Goal: Task Accomplishment & Management: Complete application form

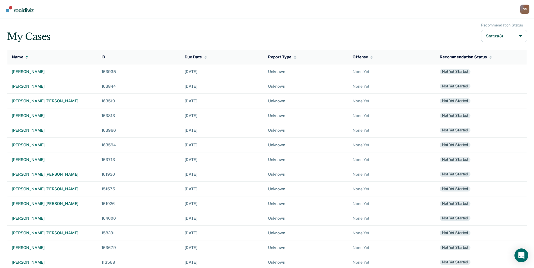
click at [51, 102] on div "[PERSON_NAME] [PERSON_NAME]" at bounding box center [52, 101] width 81 height 5
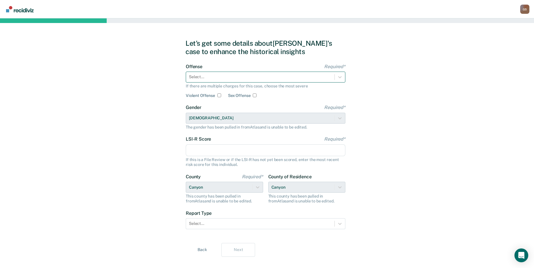
click at [205, 78] on div at bounding box center [260, 77] width 143 height 6
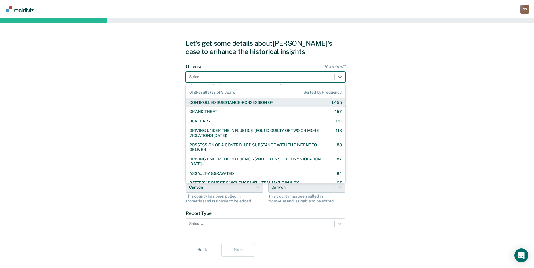
click at [221, 104] on div "CONTROLLED SUBSTANCE-POSSESSION OF" at bounding box center [231, 102] width 84 height 5
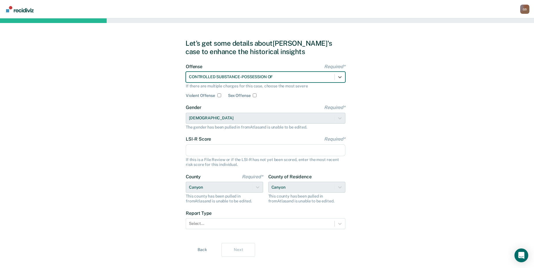
click at [203, 148] on input "LSI-R Score Required*" at bounding box center [266, 150] width 160 height 12
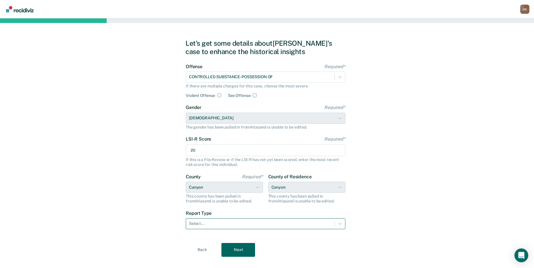
type input "20"
click at [202, 219] on div "Select..." at bounding box center [266, 223] width 160 height 11
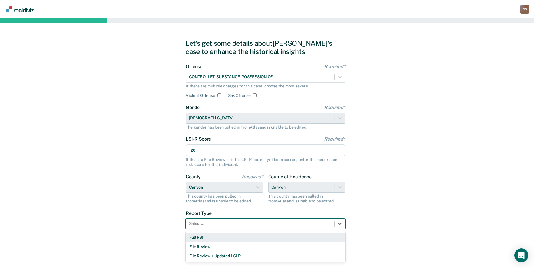
click at [202, 219] on div "Select..." at bounding box center [266, 223] width 160 height 11
click at [198, 237] on div "Full PSI" at bounding box center [266, 237] width 160 height 9
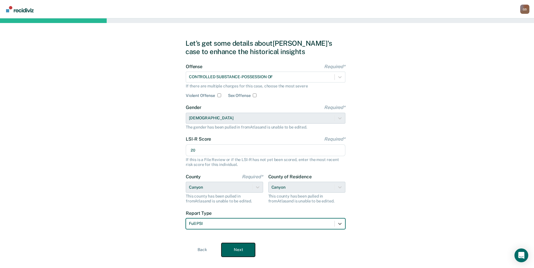
click at [240, 252] on button "Next" at bounding box center [239, 250] width 34 height 14
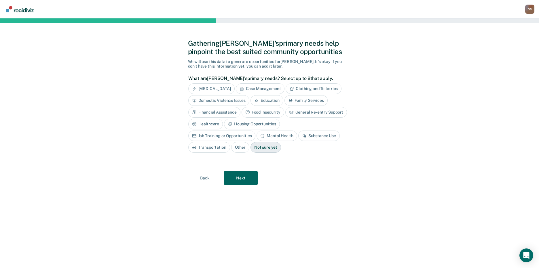
click at [298, 134] on div "Substance Use" at bounding box center [318, 136] width 41 height 11
click at [241, 178] on button "Next" at bounding box center [241, 178] width 34 height 14
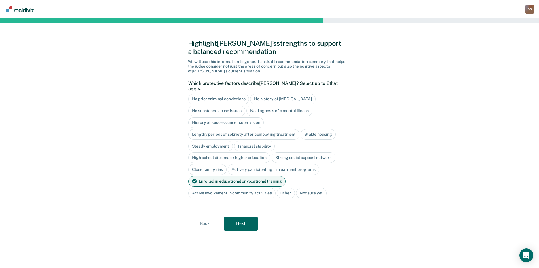
click at [159, 147] on div "Highlight [PERSON_NAME]'s strengths to support a balanced recommendation We wil…" at bounding box center [269, 143] width 539 height 250
click at [206, 176] on div "Enrolled in educational or vocational training" at bounding box center [237, 181] width 98 height 11
click at [237, 97] on div "No prior criminal convictions" at bounding box center [218, 99] width 61 height 11
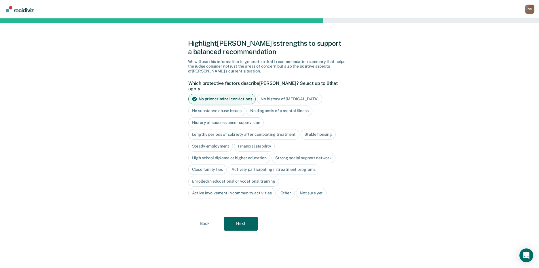
click at [316, 129] on div "Stable housing" at bounding box center [317, 134] width 35 height 11
click at [285, 106] on div "No diagnosis of a mental illness" at bounding box center [279, 111] width 66 height 11
click at [284, 94] on div "No history of [MEDICAL_DATA]" at bounding box center [289, 99] width 65 height 11
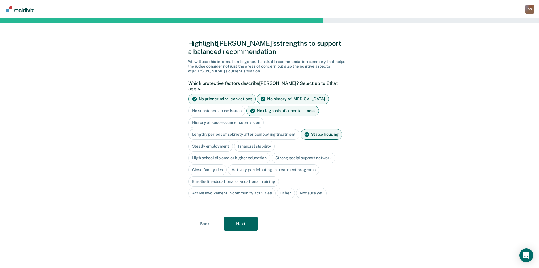
click at [222, 141] on div "Steady employment" at bounding box center [210, 146] width 45 height 11
click at [222, 141] on div "Steady employment" at bounding box center [214, 146] width 52 height 11
click at [253, 142] on div "Financial stability" at bounding box center [254, 146] width 41 height 11
click at [210, 165] on div "Close family ties" at bounding box center [207, 170] width 39 height 11
click at [248, 225] on button "Next" at bounding box center [241, 224] width 34 height 14
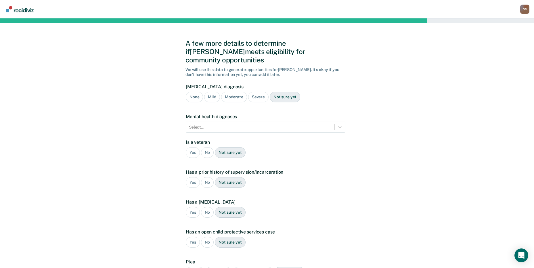
click at [257, 92] on div "Severe" at bounding box center [258, 97] width 20 height 11
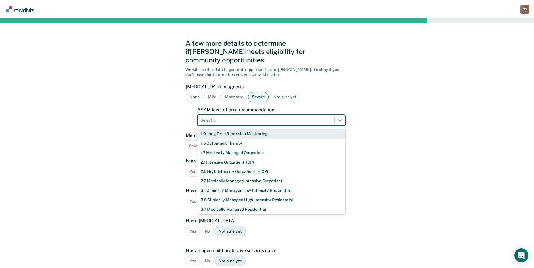
click at [252, 116] on div "Select..." at bounding box center [266, 120] width 137 height 8
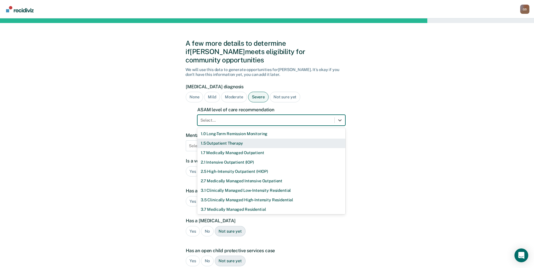
click at [242, 139] on div "1.5 Outpatient Therapy" at bounding box center [271, 143] width 148 height 9
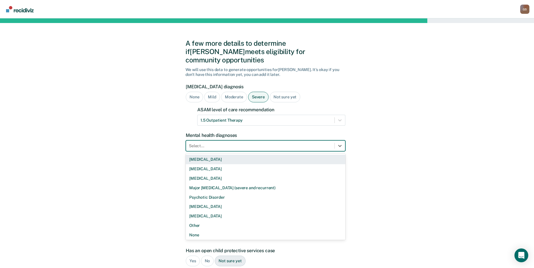
click at [242, 143] on div at bounding box center [260, 146] width 143 height 6
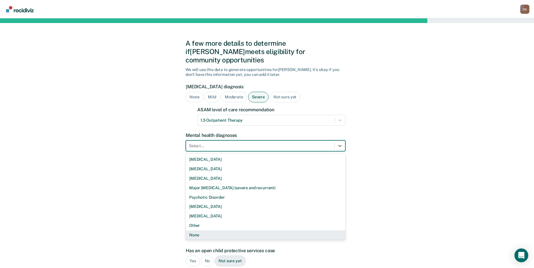
click at [193, 231] on div "None" at bounding box center [266, 235] width 160 height 9
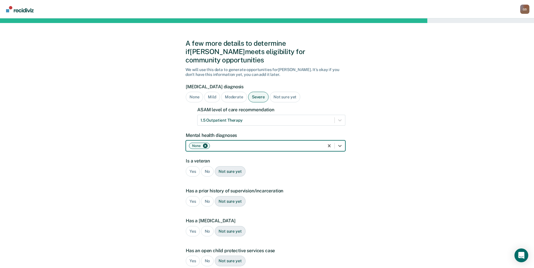
click at [209, 166] on div "No" at bounding box center [207, 171] width 13 height 11
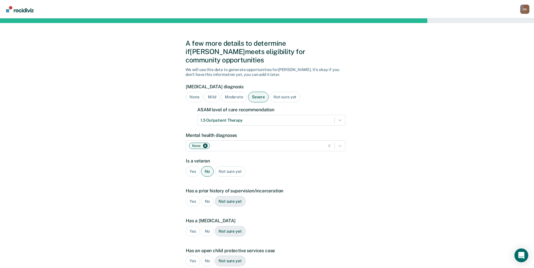
click at [205, 196] on div "No" at bounding box center [207, 201] width 13 height 11
click at [208, 248] on div "Has an open child protective services case Yes No Not sure yet" at bounding box center [266, 259] width 160 height 23
click at [208, 226] on div "No" at bounding box center [207, 231] width 13 height 11
click at [207, 256] on div "No" at bounding box center [207, 261] width 13 height 11
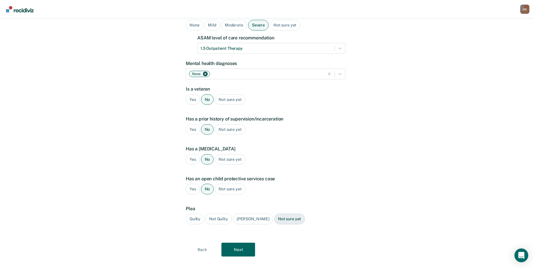
scroll to position [73, 0]
click at [205, 213] on div "Guilty Not Guilty [PERSON_NAME] Not sure yet" at bounding box center [266, 218] width 160 height 11
click at [198, 213] on div "Guilty" at bounding box center [195, 218] width 18 height 11
click at [237, 242] on button "Next" at bounding box center [239, 249] width 34 height 14
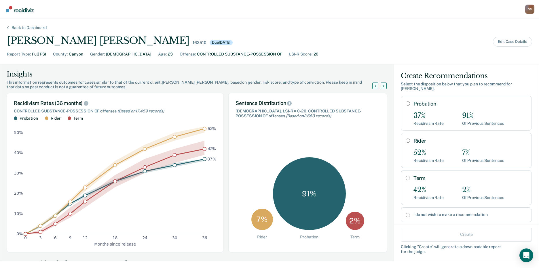
click at [406, 99] on div "Probation 37% Recidivism Rate 91% Of Previous Sentences" at bounding box center [466, 113] width 131 height 35
radio input "true"
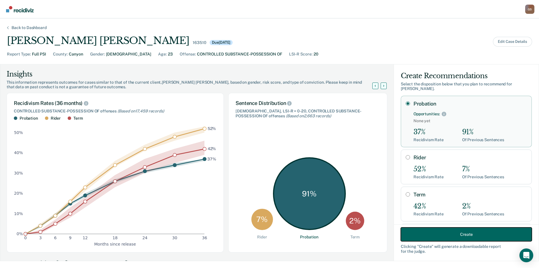
click at [428, 231] on button "Create" at bounding box center [466, 235] width 131 height 14
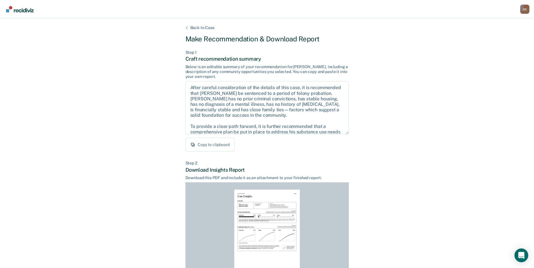
scroll to position [60, 0]
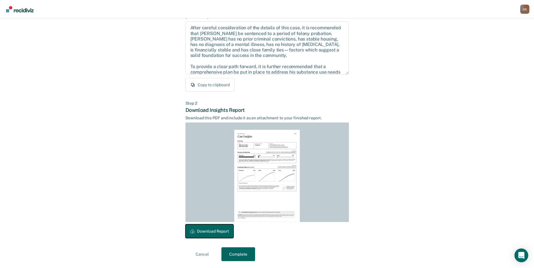
click at [222, 227] on button "Download Report" at bounding box center [210, 231] width 48 height 14
click at [246, 253] on button "Complete" at bounding box center [239, 255] width 34 height 14
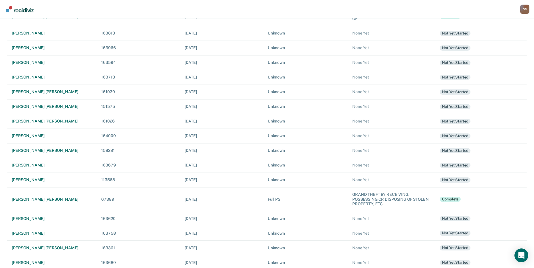
scroll to position [94, 0]
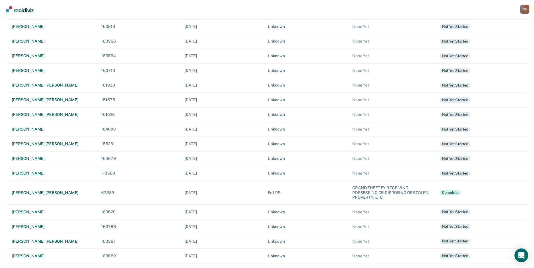
click at [45, 174] on div "[PERSON_NAME]" at bounding box center [52, 173] width 80 height 5
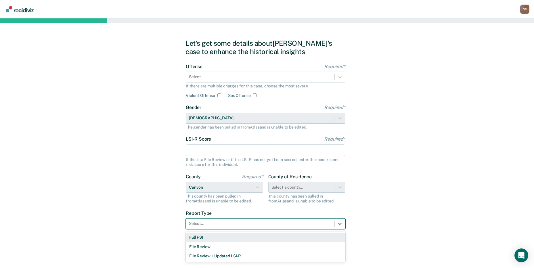
click at [232, 227] on div "Select..." at bounding box center [260, 224] width 149 height 8
click at [210, 248] on div "File Review" at bounding box center [266, 246] width 160 height 9
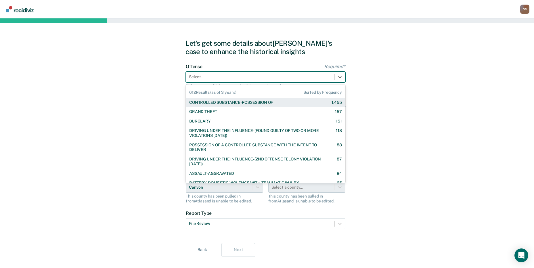
click at [235, 78] on div at bounding box center [260, 77] width 143 height 6
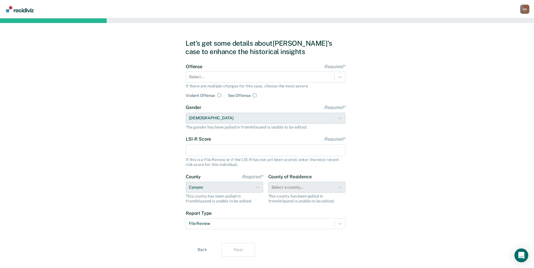
click at [58, 136] on div "Let's get some details about [PERSON_NAME]'s case to enhance the historical ins…" at bounding box center [267, 147] width 534 height 259
click at [268, 153] on input "LSI-R Score Required*" at bounding box center [266, 150] width 160 height 12
click at [373, 168] on div "Let's get some details about [PERSON_NAME]'s case to enhance the historical ins…" at bounding box center [267, 147] width 534 height 259
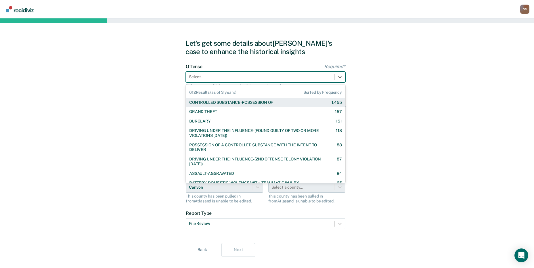
click at [221, 78] on div at bounding box center [260, 77] width 143 height 6
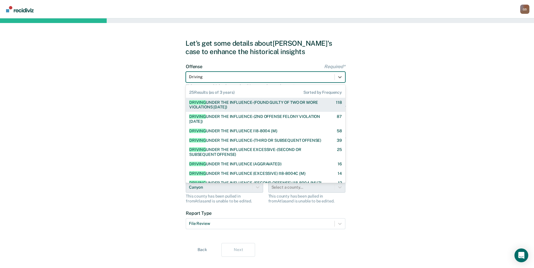
type input "Driving"
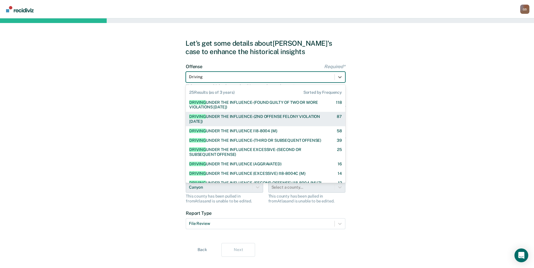
click at [240, 121] on div "DRIVING UNDER THE INFLUENCE-(2ND OFFENSE FELONY VIOLATION [DATE])" at bounding box center [258, 119] width 138 height 10
